Goal: Task Accomplishment & Management: Manage account settings

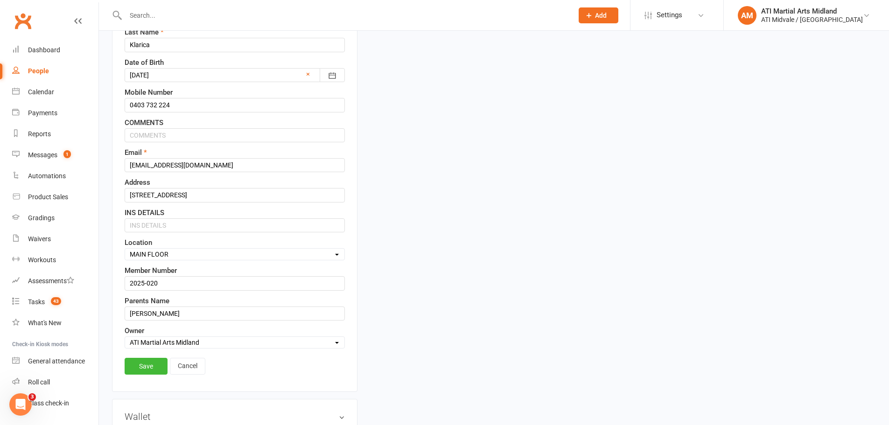
scroll to position [184, 0]
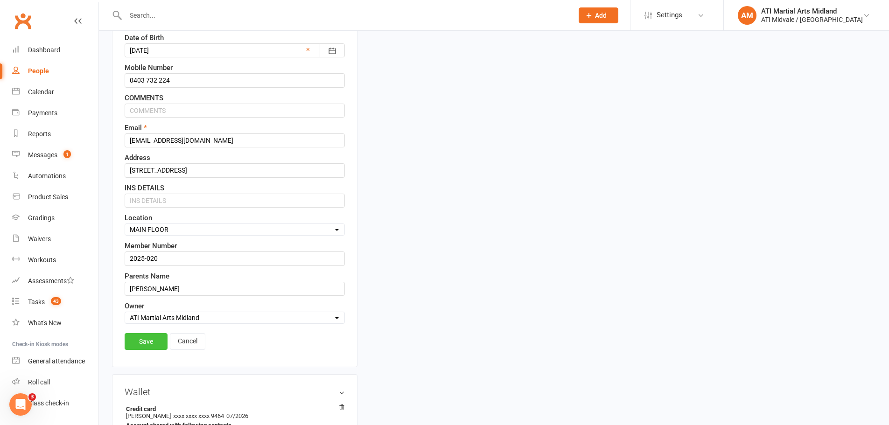
click at [152, 336] on link "Save" at bounding box center [146, 341] width 43 height 17
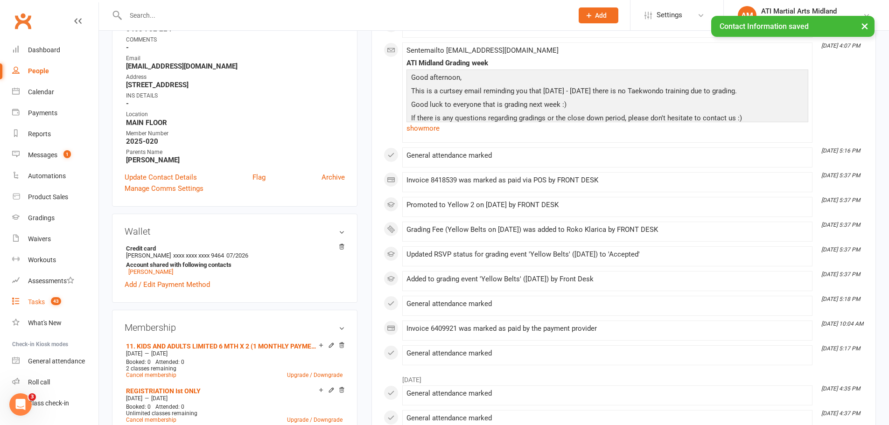
click at [43, 301] on div "Tasks" at bounding box center [36, 301] width 17 height 7
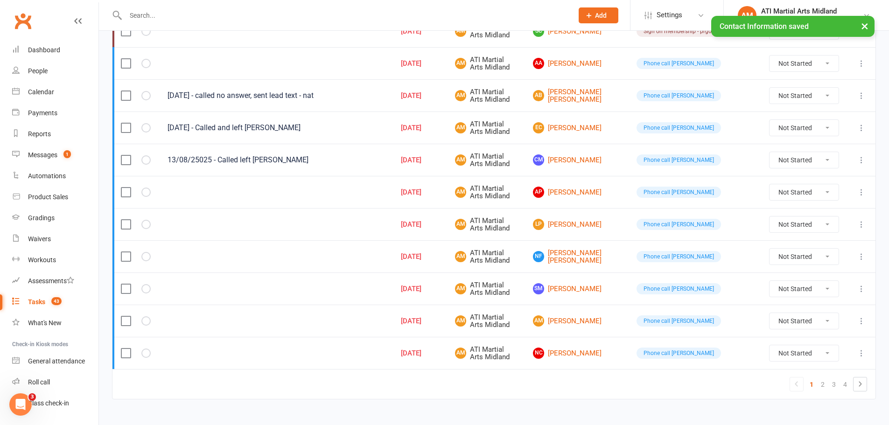
scroll to position [625, 0]
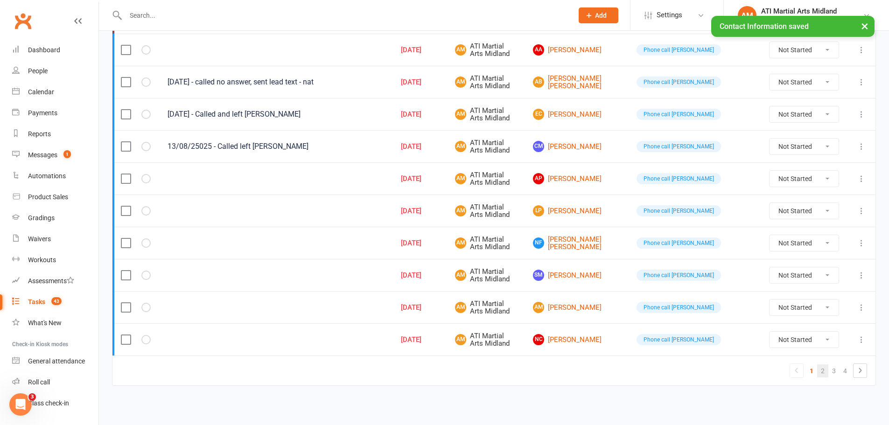
click at [822, 374] on link "2" at bounding box center [822, 370] width 11 height 13
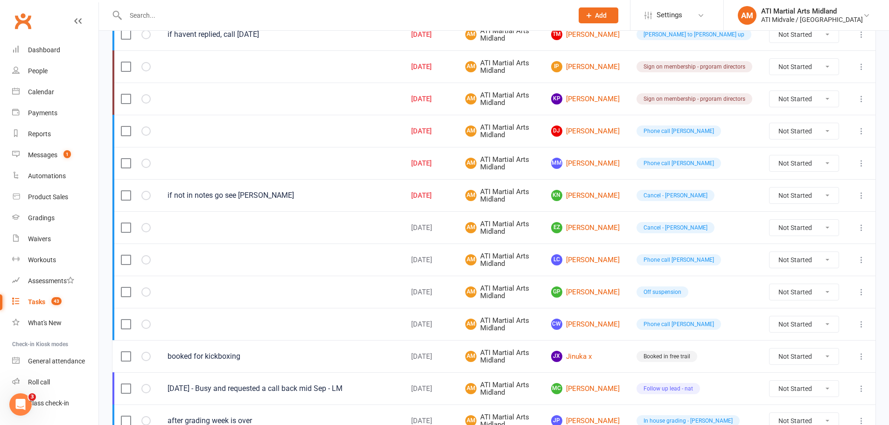
scroll to position [65, 0]
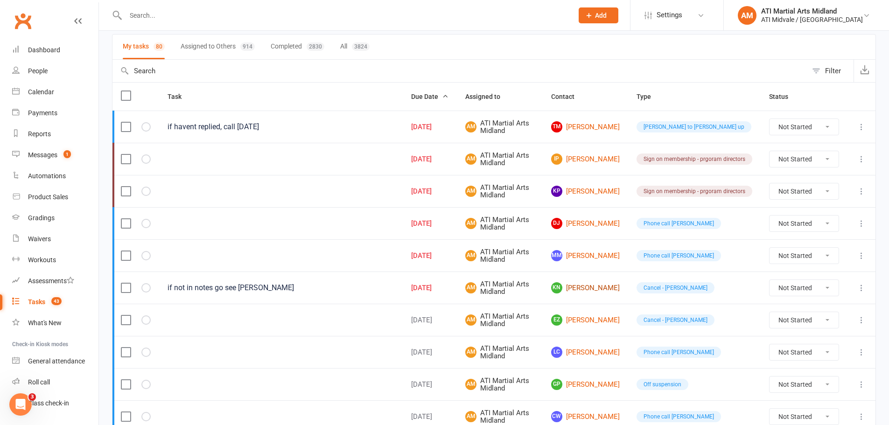
click at [579, 286] on link "KN [PERSON_NAME]" at bounding box center [585, 287] width 69 height 11
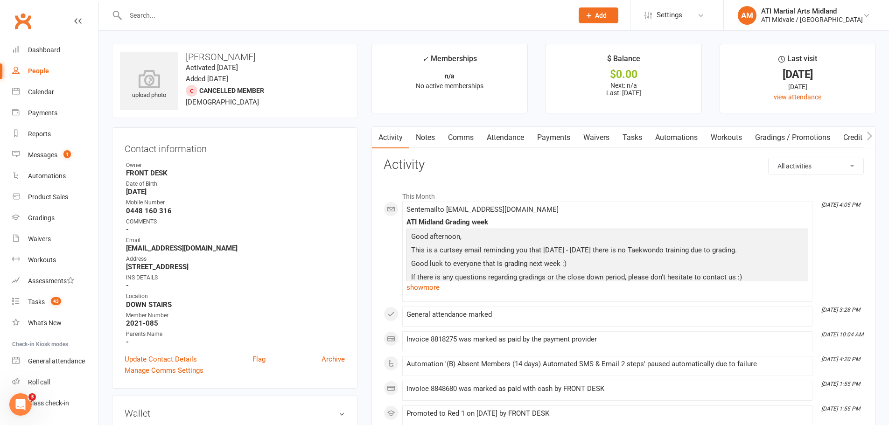
click at [560, 140] on link "Payments" at bounding box center [554, 137] width 46 height 21
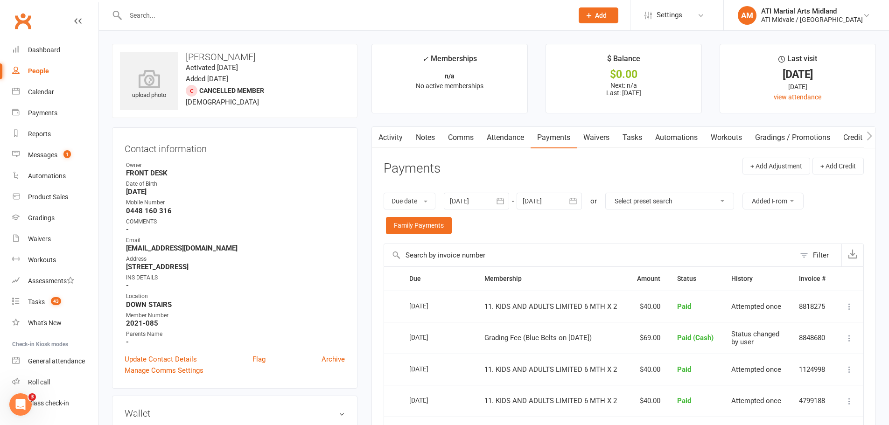
click at [632, 137] on link "Tasks" at bounding box center [632, 137] width 33 height 21
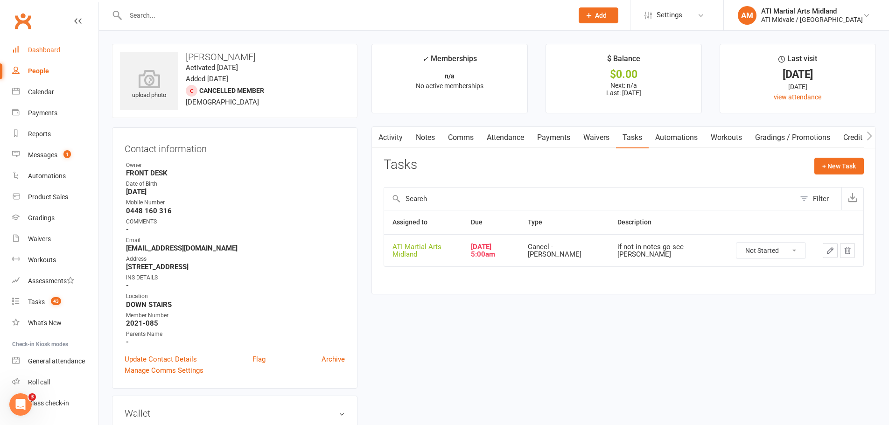
click at [49, 50] on div "Dashboard" at bounding box center [44, 49] width 32 height 7
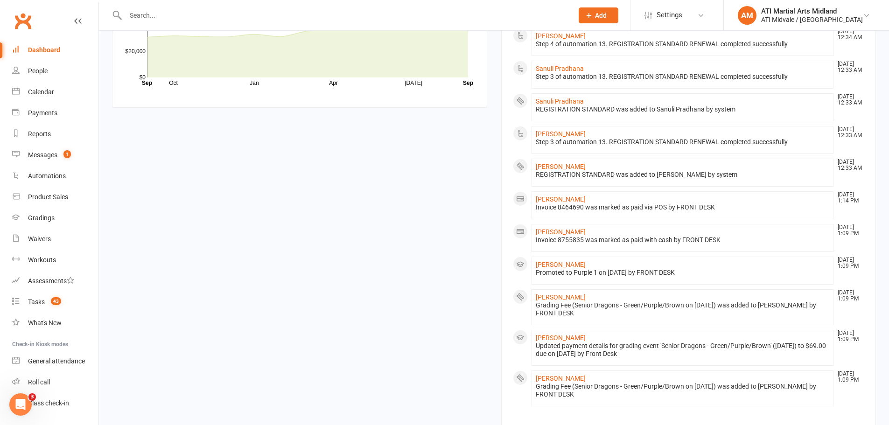
scroll to position [653, 0]
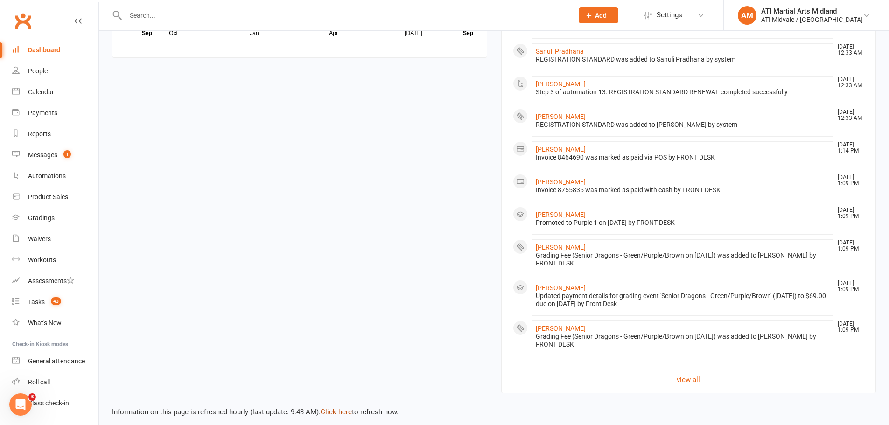
click at [339, 409] on link "Click here" at bounding box center [336, 412] width 31 height 8
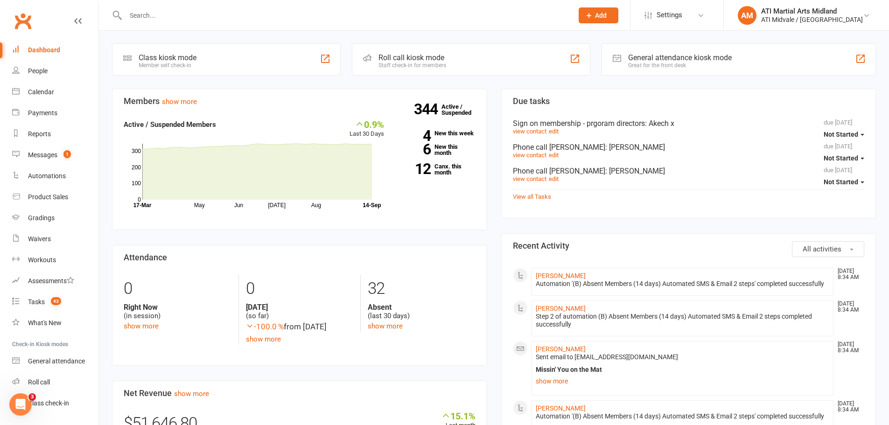
scroll to position [0, 0]
click at [436, 166] on link "12 Canx. this month" at bounding box center [436, 170] width 77 height 12
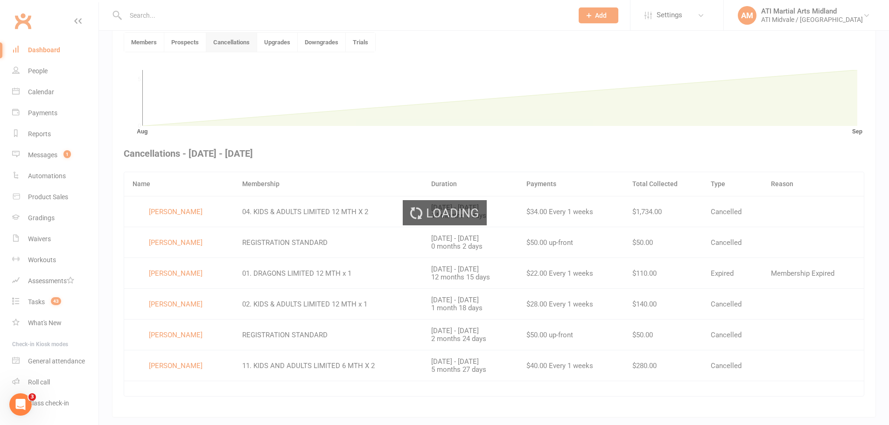
scroll to position [255, 0]
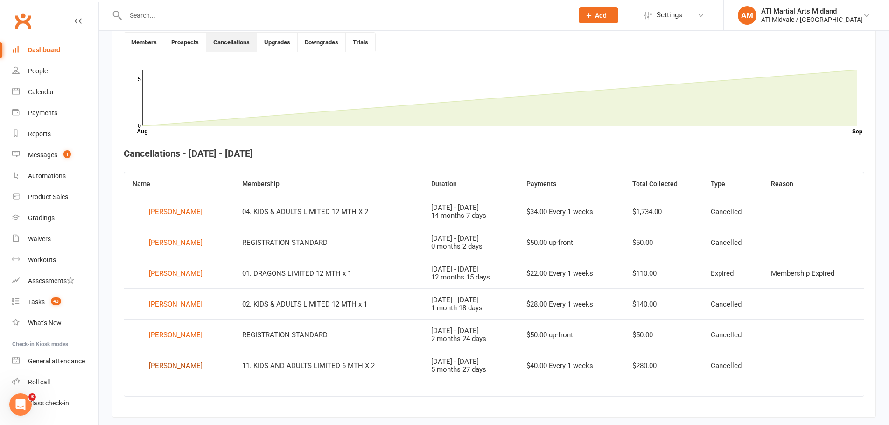
click at [169, 364] on div "[PERSON_NAME]" at bounding box center [176, 366] width 54 height 14
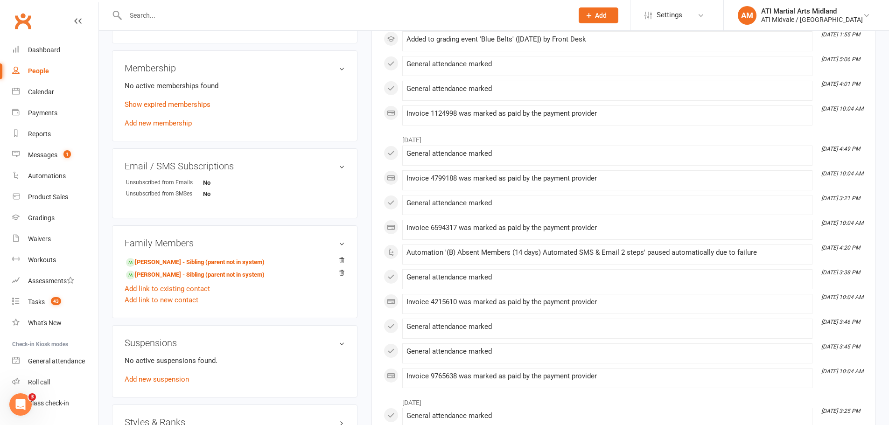
scroll to position [467, 0]
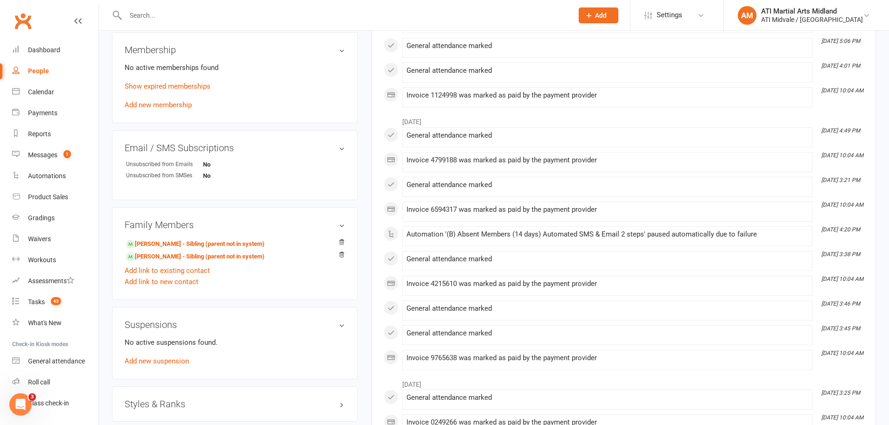
click at [182, 15] on input "text" at bounding box center [345, 15] width 444 height 13
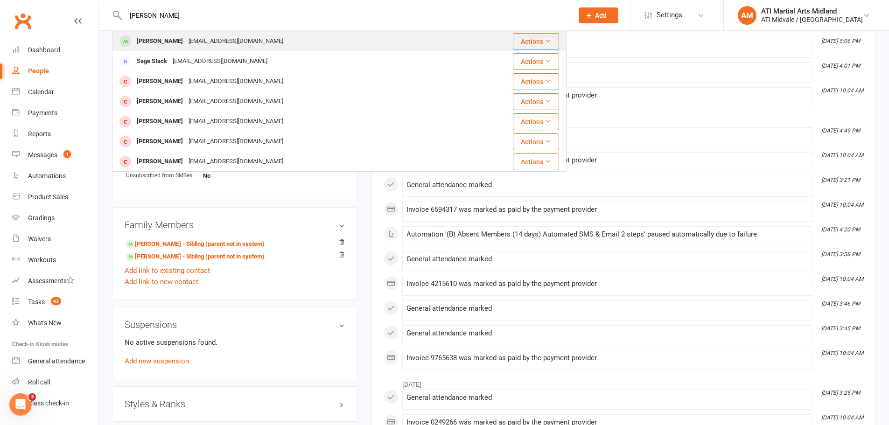
type input "[PERSON_NAME]"
click at [202, 44] on div "[EMAIL_ADDRESS][DOMAIN_NAME]" at bounding box center [236, 42] width 100 height 14
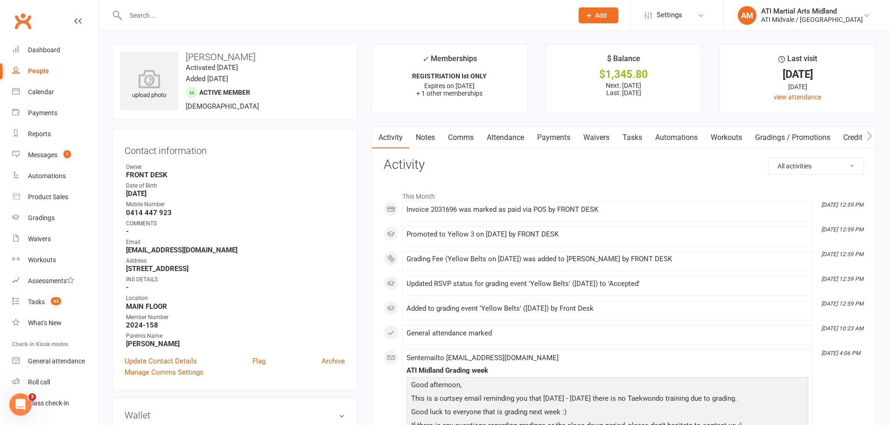
click at [556, 131] on link "Payments" at bounding box center [554, 137] width 46 height 21
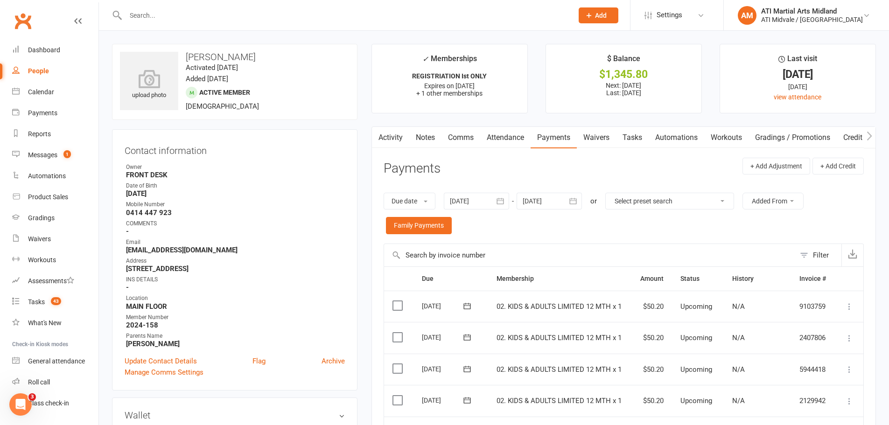
click at [393, 134] on link "Activity" at bounding box center [390, 137] width 37 height 21
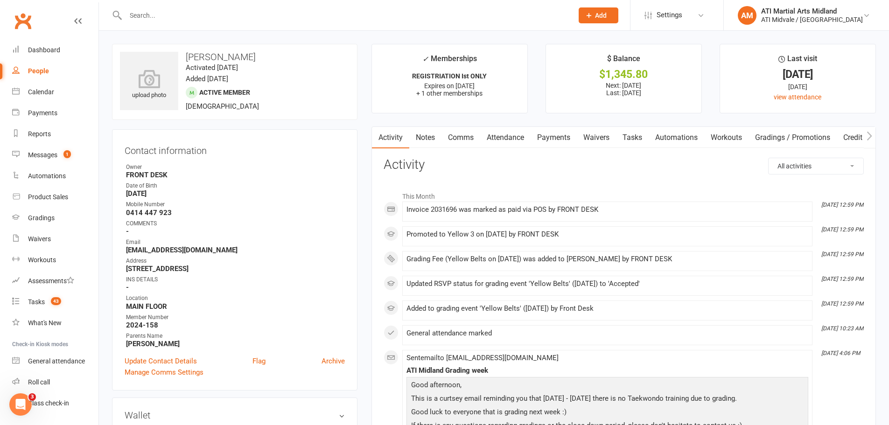
click at [470, 137] on link "Comms" at bounding box center [460, 137] width 39 height 21
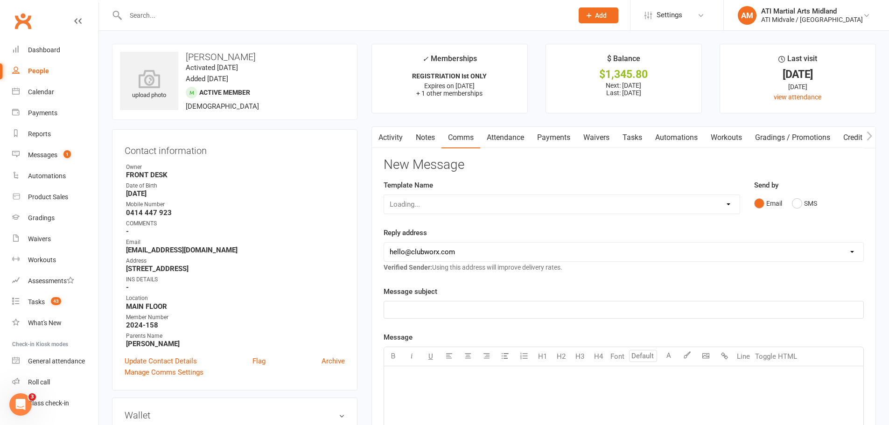
click at [430, 140] on link "Notes" at bounding box center [425, 137] width 32 height 21
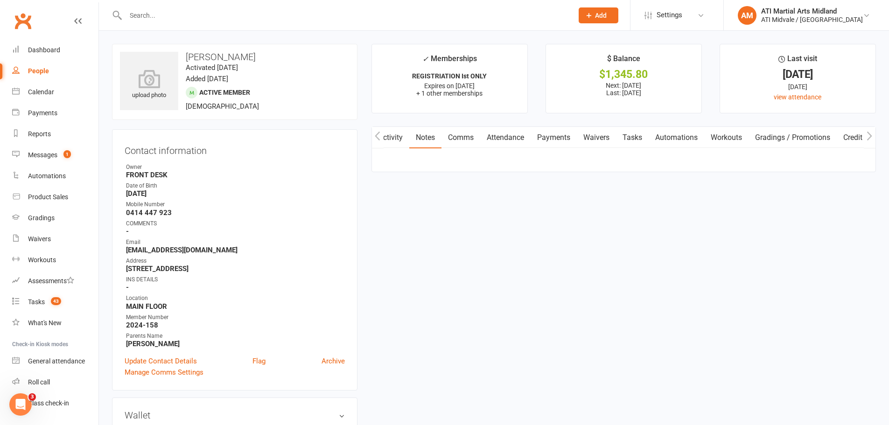
scroll to position [0, 0]
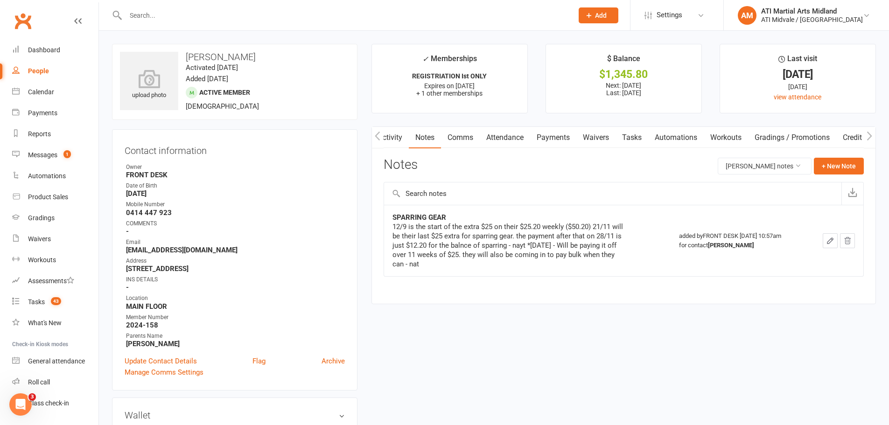
click at [564, 141] on link "Payments" at bounding box center [553, 137] width 46 height 21
